Goal: Task Accomplishment & Management: Manage account settings

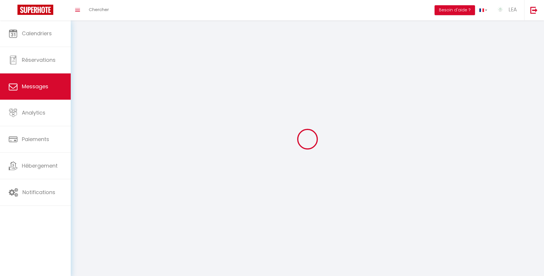
select select "message"
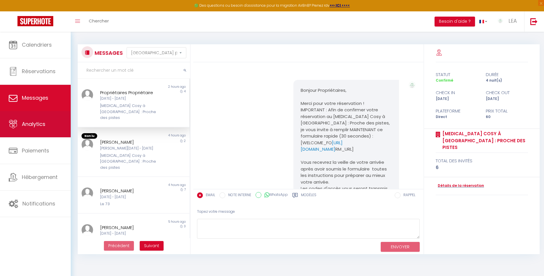
scroll to position [86, 0]
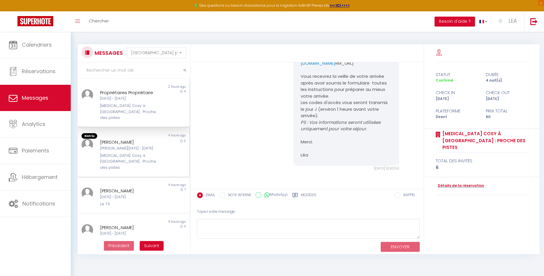
click at [123, 146] on div "[PERSON_NAME][DATE] - [DATE]" at bounding box center [129, 149] width 58 height 6
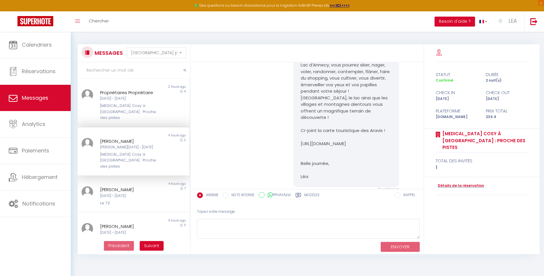
scroll to position [788, 0]
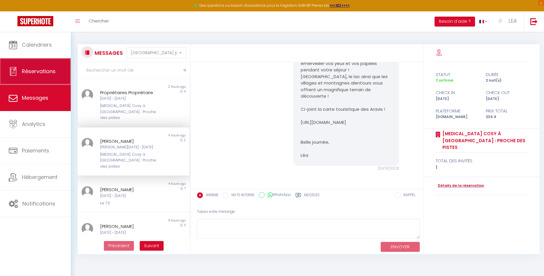
click at [31, 74] on span "Réservations" at bounding box center [39, 71] width 34 height 7
select select "not_cancelled"
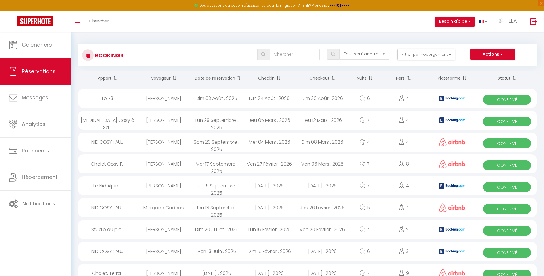
click at [235, 84] on span at bounding box center [238, 78] width 6 height 12
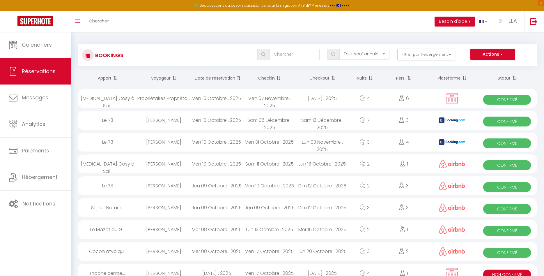
click at [207, 173] on div "Ven 10 Octobre . 2025" at bounding box center [217, 163] width 53 height 19
select select "OK"
select select "1"
select select "0"
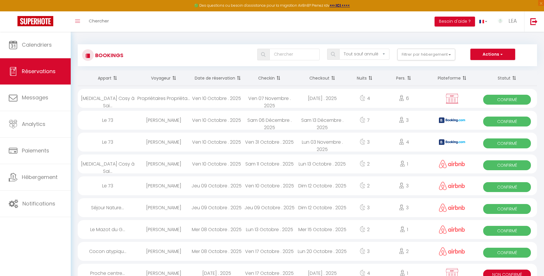
select select "1"
select select
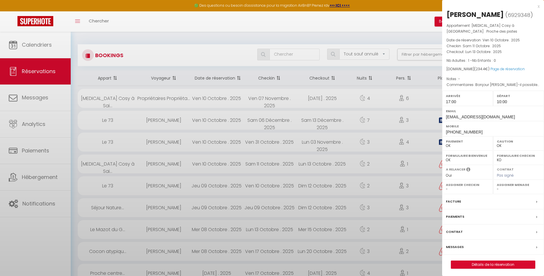
select select "37091"
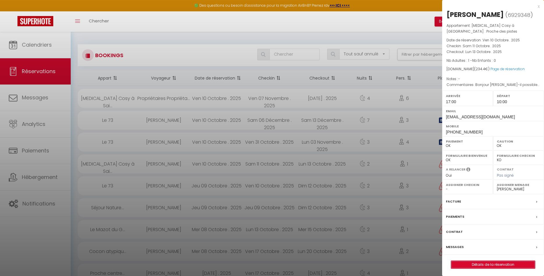
click at [486, 264] on link "Détails de la réservation" at bounding box center [493, 265] width 84 height 8
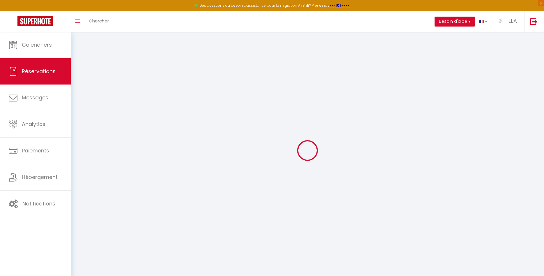
type input "[PERSON_NAME]"
type input "Charroin"
type input "[EMAIL_ADDRESS][DOMAIN_NAME]"
type input "[PHONE_NUMBER]"
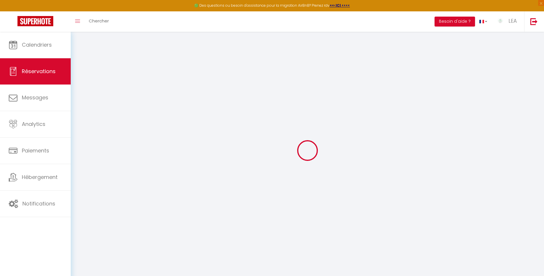
select select
type input "41.58"
select select "55298"
select select "1"
select select
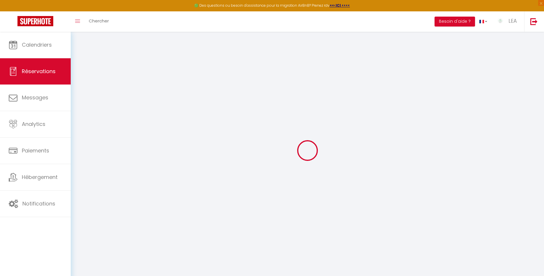
select select
type input "1"
select select "12"
select select "15"
type input "171"
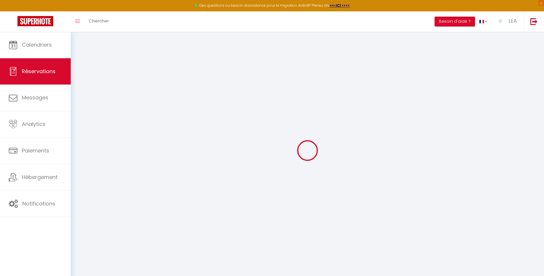
checkbox input "false"
type input "0"
select select "1"
type input "60"
type input "0"
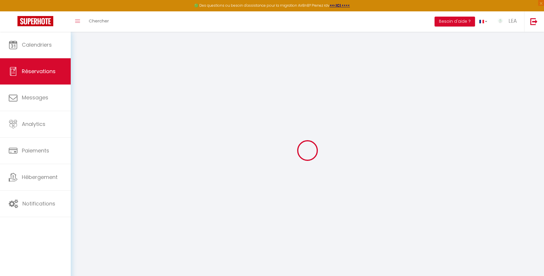
type input "0"
select select
checkbox input "false"
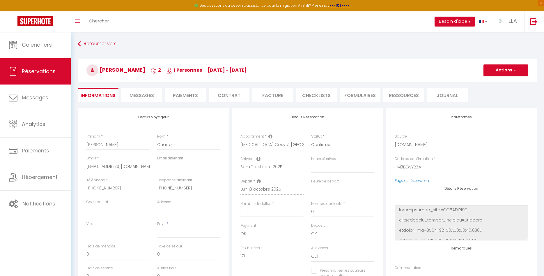
select select
checkbox input "false"
type textarea "Bonjour [PERSON_NAME]-il possible de disposer de l’appartement à partir de 15h,…"
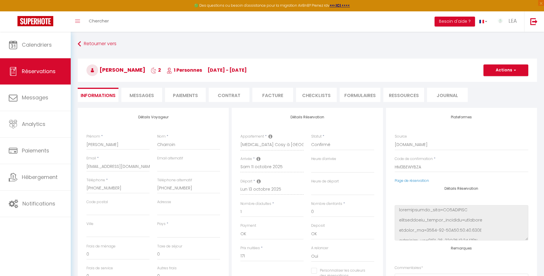
select select
type input "60"
type input "3.4"
select select
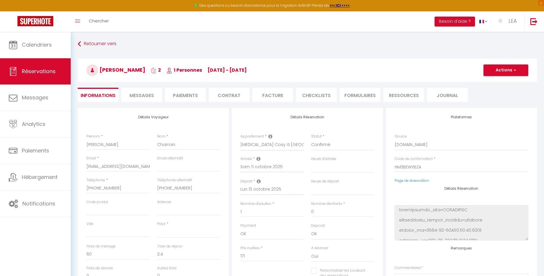
checkbox input "false"
select select
checkbox input "false"
select select "17:00"
select select "10:00"
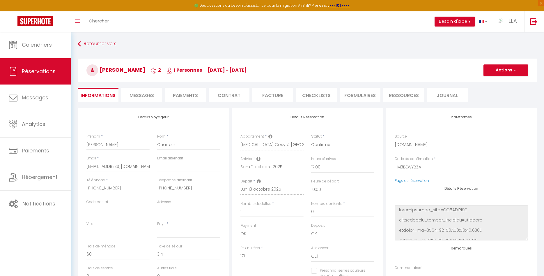
click at [140, 94] on span "Messages" at bounding box center [142, 95] width 24 height 7
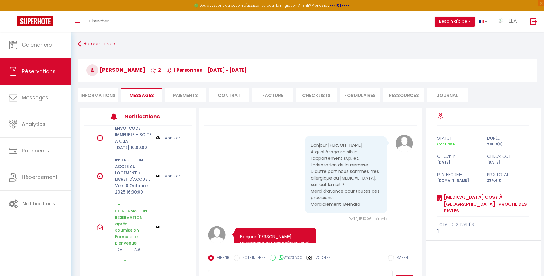
scroll to position [89, 0]
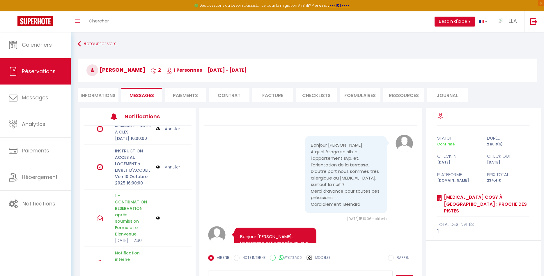
click at [159, 170] on img at bounding box center [158, 167] width 5 height 6
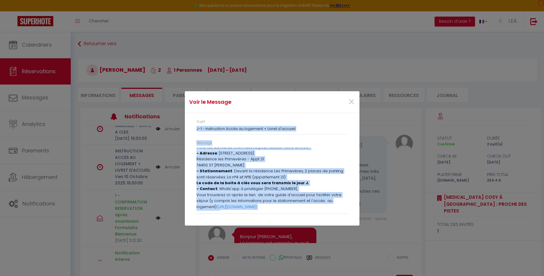
scroll to position [0, 0]
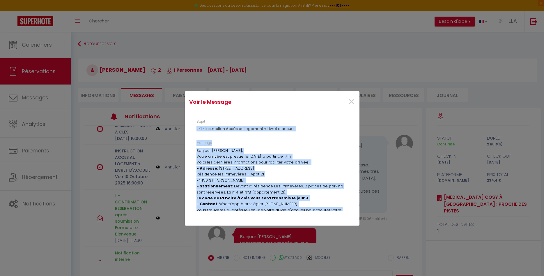
drag, startPoint x: 210, startPoint y: 208, endPoint x: 196, endPoint y: 143, distance: 66.7
click at [197, 148] on div "Bonjour [PERSON_NAME], Votre arrivée est prévue le [DATE] à partir de 17 h. Voi…" at bounding box center [272, 179] width 151 height 63
click at [349, 102] on span "×" at bounding box center [351, 101] width 7 height 17
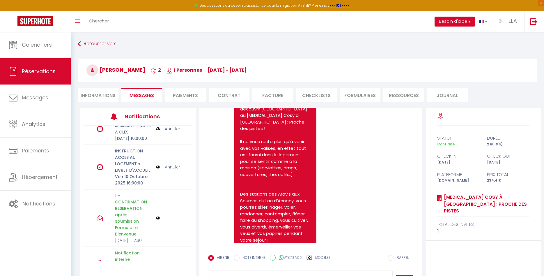
scroll to position [809, 0]
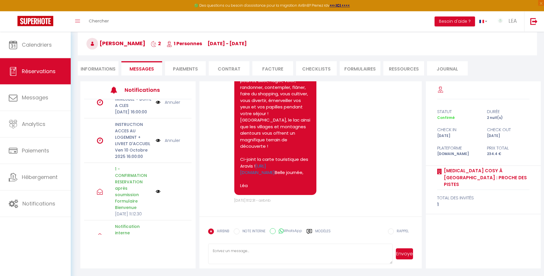
scroll to position [32, 0]
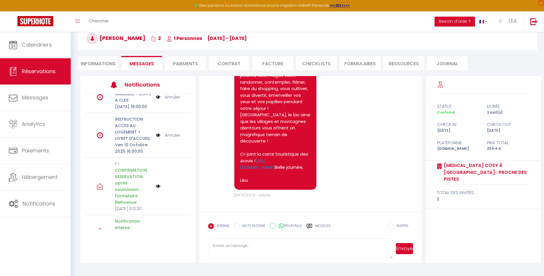
click at [158, 138] on img at bounding box center [158, 135] width 5 height 6
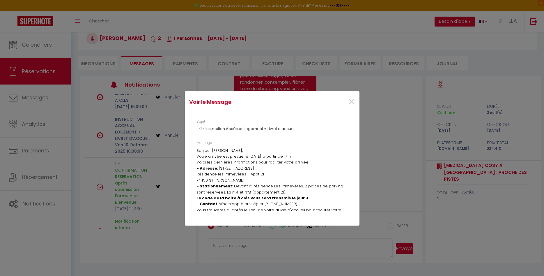
scroll to position [38, 0]
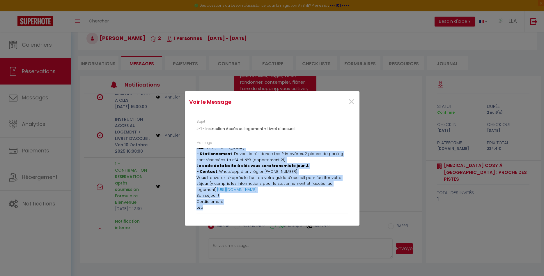
drag, startPoint x: 212, startPoint y: 151, endPoint x: 248, endPoint y: 212, distance: 71.2
click at [261, 211] on div "Bonjour [PERSON_NAME], Votre arrivée est prévue le [DATE] à partir de 17 h. Voi…" at bounding box center [272, 179] width 151 height 63
copy div "[PERSON_NAME], Votre arrivée est prévue le [DATE] à partir de 17 h. Voici les d…"
click at [352, 104] on span "×" at bounding box center [351, 101] width 7 height 17
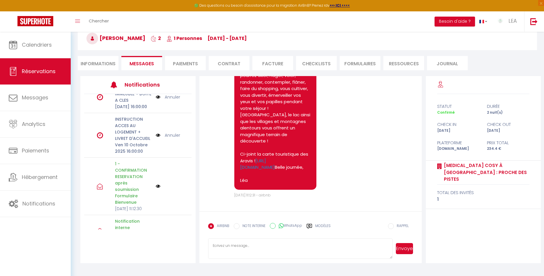
paste textarea "[PERSON_NAME], Votre arrivée est prévue le [DATE] à partir de 17 h. Voici les d…"
type textarea "[PERSON_NAME], Votre arrivée est prévue le [DATE] à partir de 17 h. Voici les d…"
click at [403, 247] on button "Envoyer" at bounding box center [404, 248] width 17 height 11
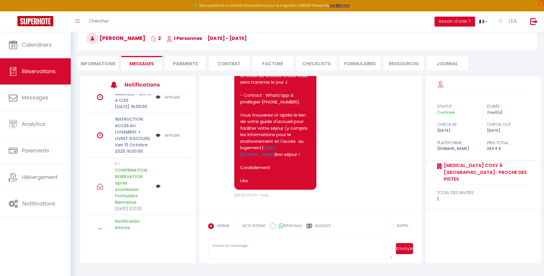
scroll to position [1117, 0]
click at [173, 138] on link "Annuler" at bounding box center [172, 135] width 15 height 6
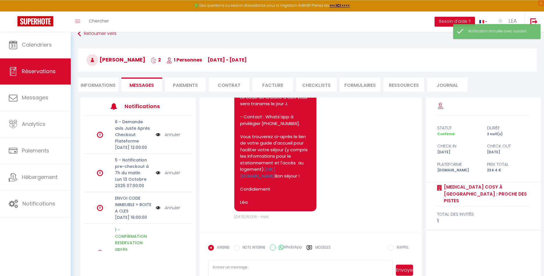
scroll to position [0, 0]
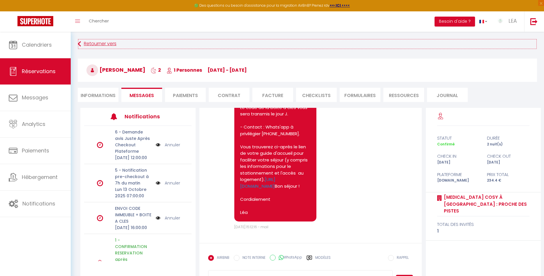
click at [99, 43] on link "Retourner vers" at bounding box center [308, 44] width 460 height 10
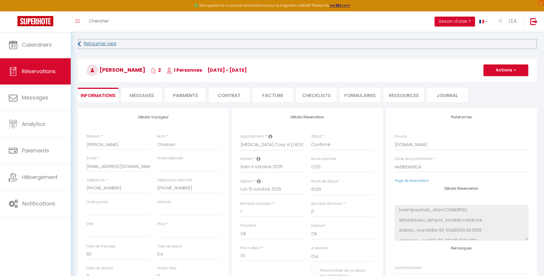
select select
checkbox input "false"
click at [112, 45] on link "Retourner vers" at bounding box center [308, 44] width 460 height 10
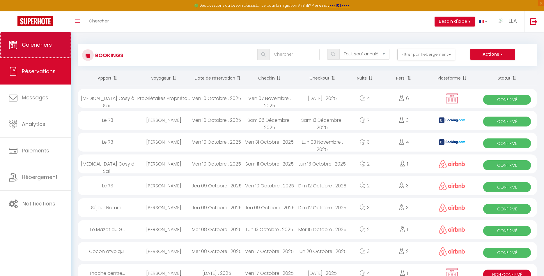
click at [41, 46] on span "Calendriers" at bounding box center [37, 44] width 30 height 7
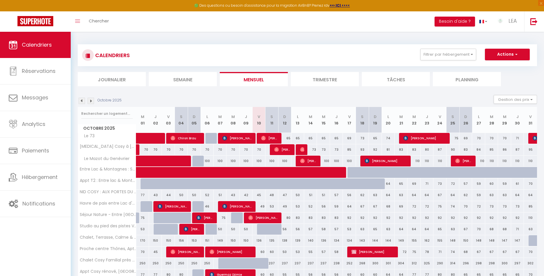
click at [120, 81] on li "Journalier" at bounding box center [112, 79] width 68 height 14
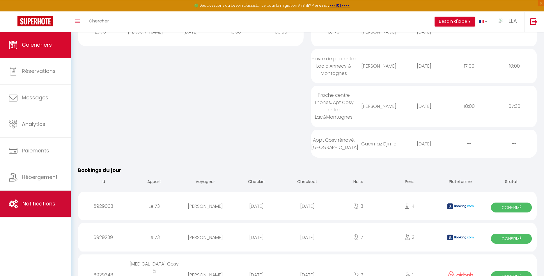
scroll to position [59, 0]
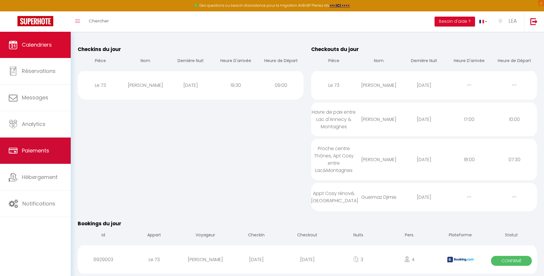
click at [30, 152] on span "Paiements" at bounding box center [35, 150] width 27 height 7
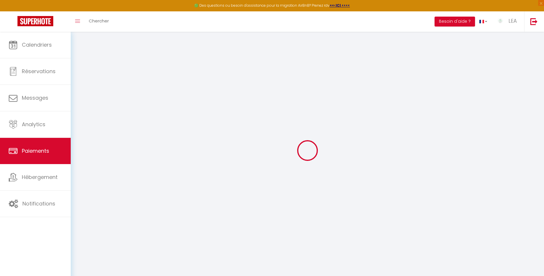
select select "2"
select select "0"
